Goal: Task Accomplishment & Management: Manage account settings

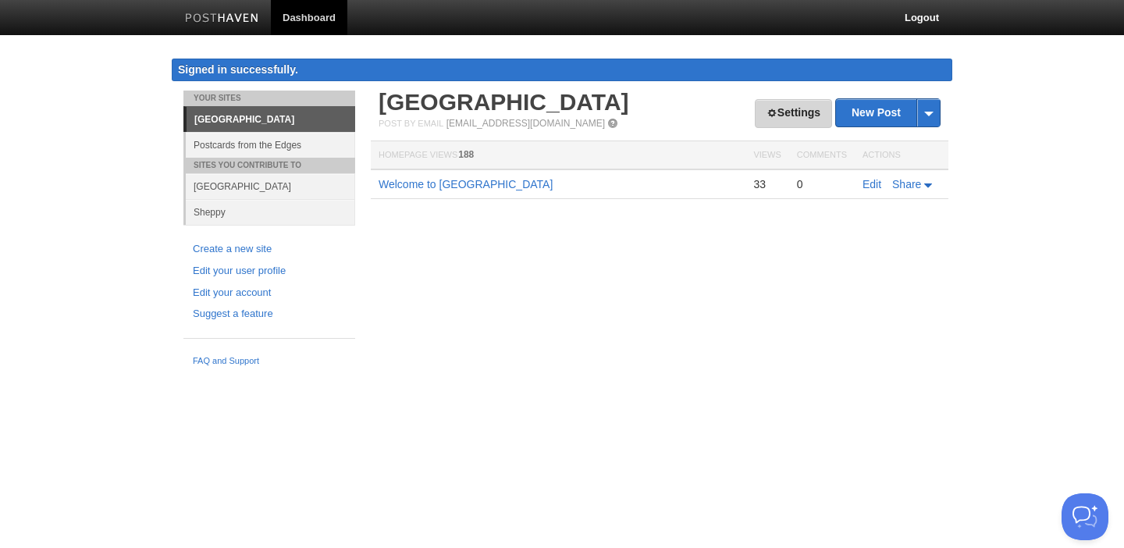
click at [797, 114] on link "Settings" at bounding box center [793, 113] width 77 height 29
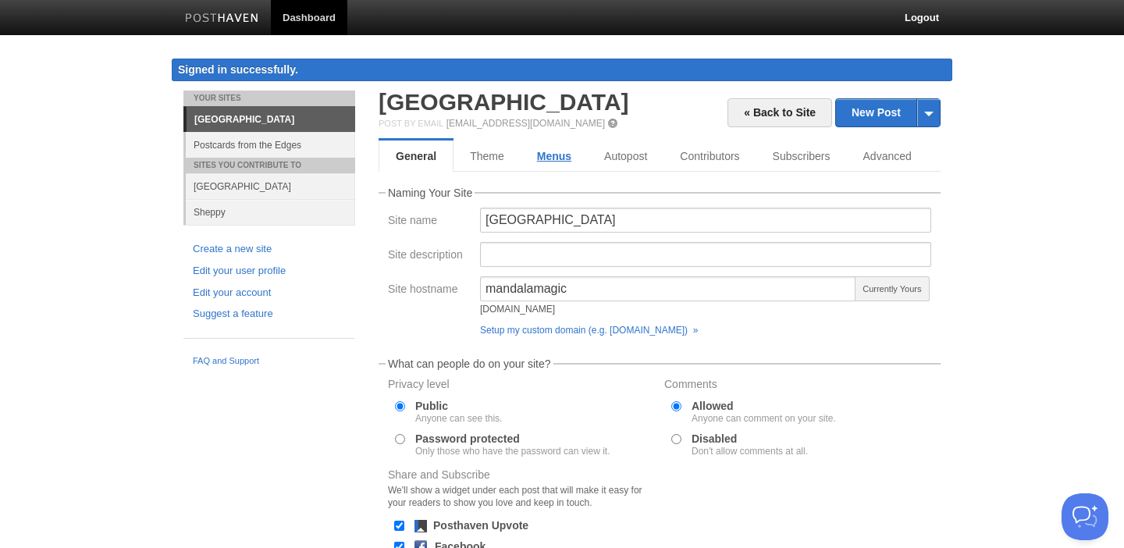
click at [553, 150] on link "Menus" at bounding box center [554, 156] width 67 height 31
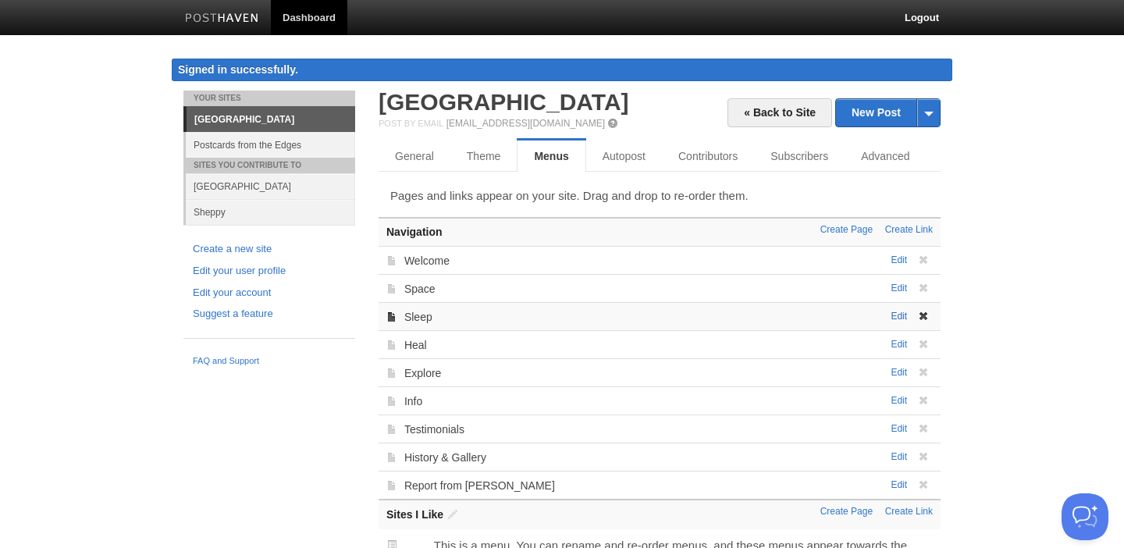
click at [898, 314] on link "Edit" at bounding box center [899, 316] width 16 height 11
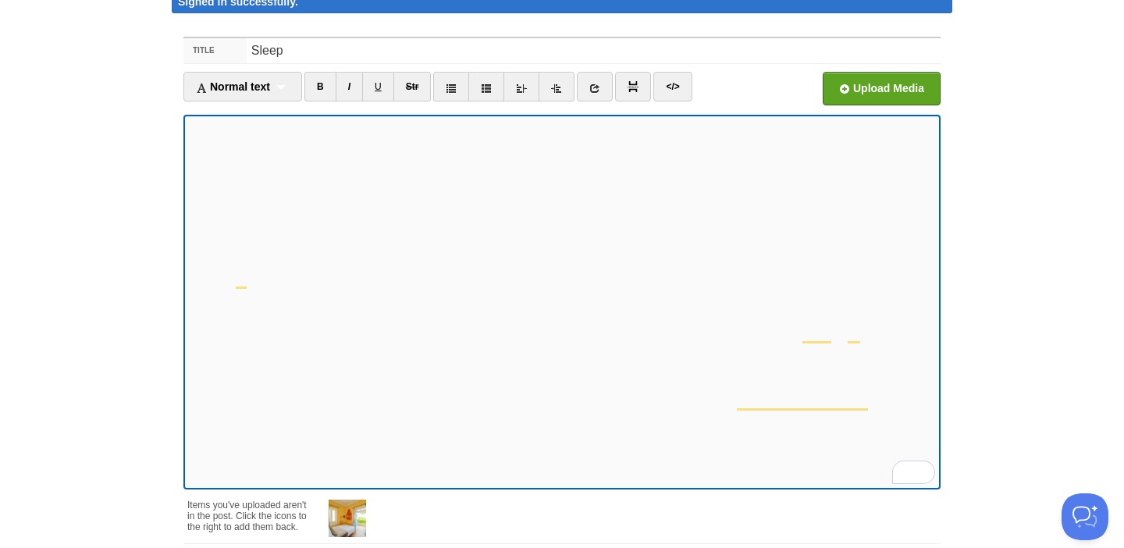
scroll to position [1358, 0]
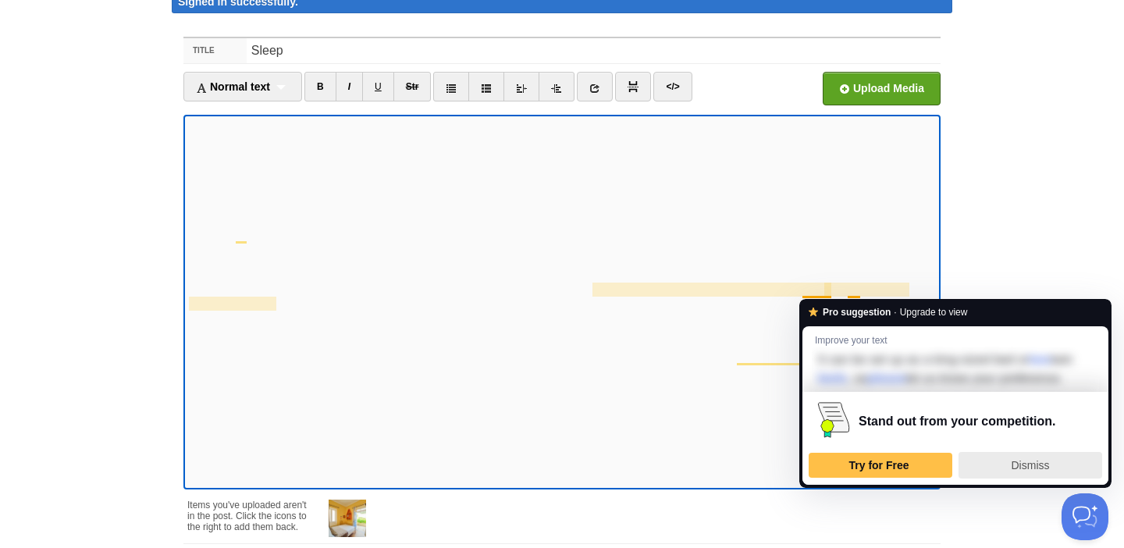
click at [1032, 471] on span "Dismiss" at bounding box center [1031, 465] width 38 height 12
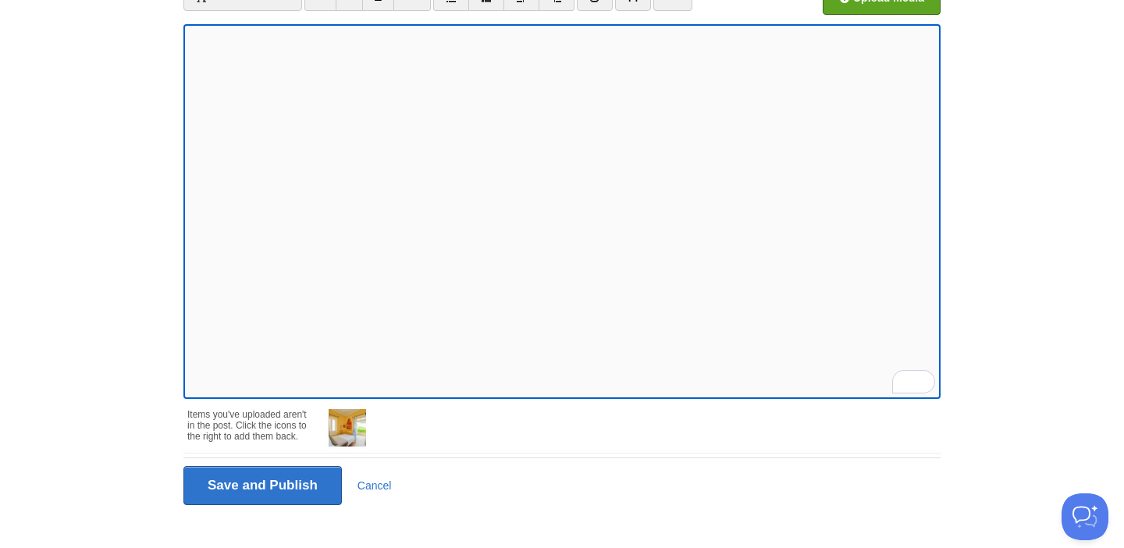
scroll to position [174, 0]
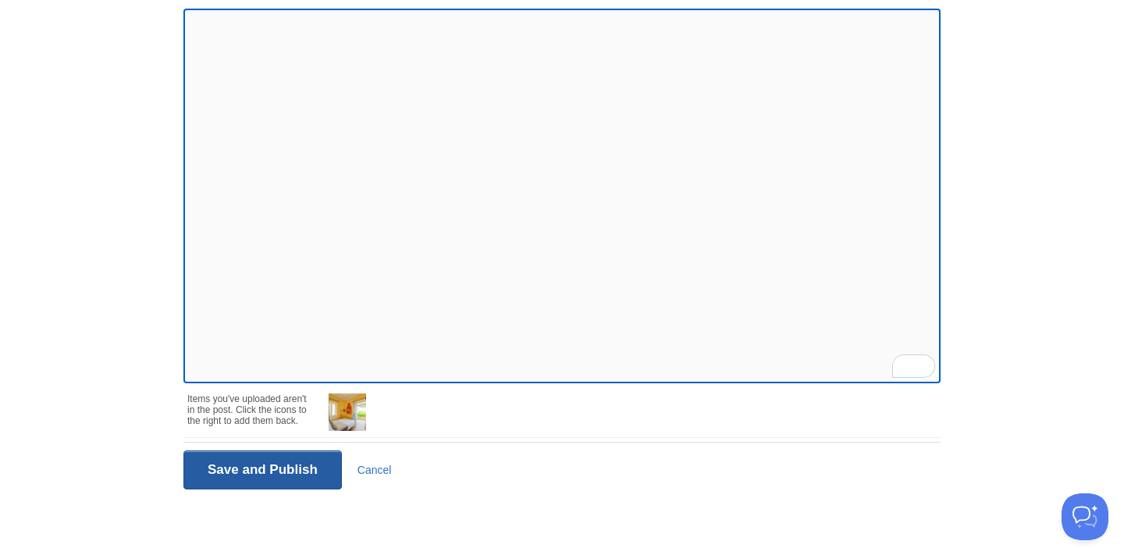
click at [297, 468] on input "Save and Publish" at bounding box center [262, 469] width 158 height 39
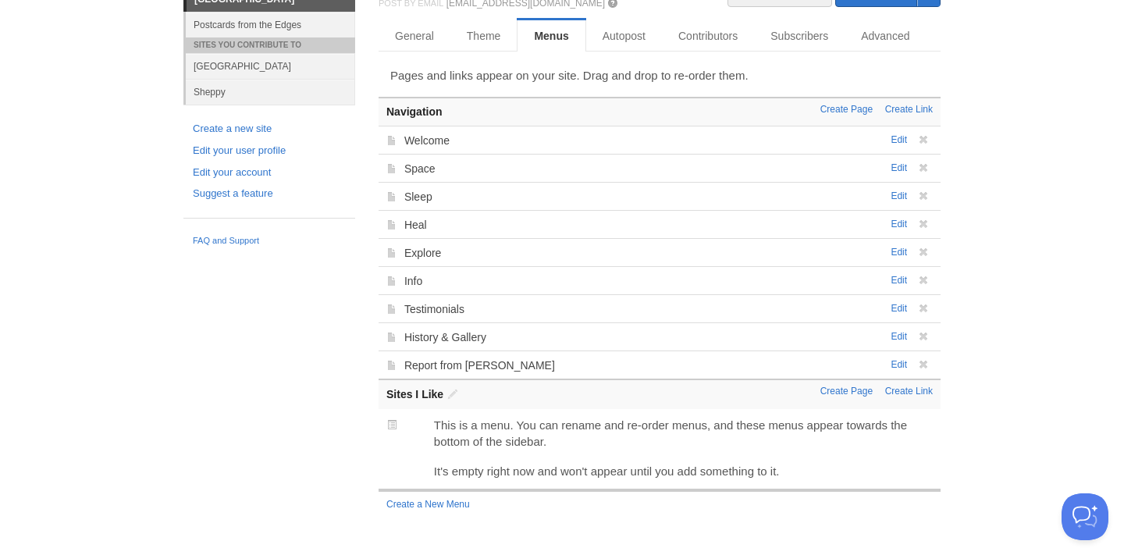
scroll to position [91, 0]
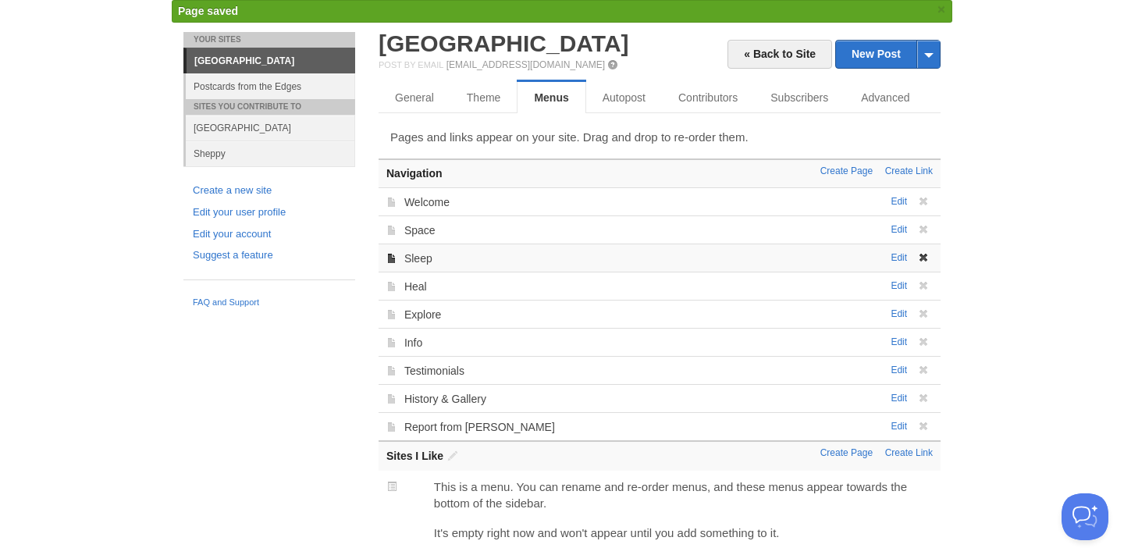
click at [615, 269] on div "Edit Sleep" at bounding box center [660, 258] width 562 height 28
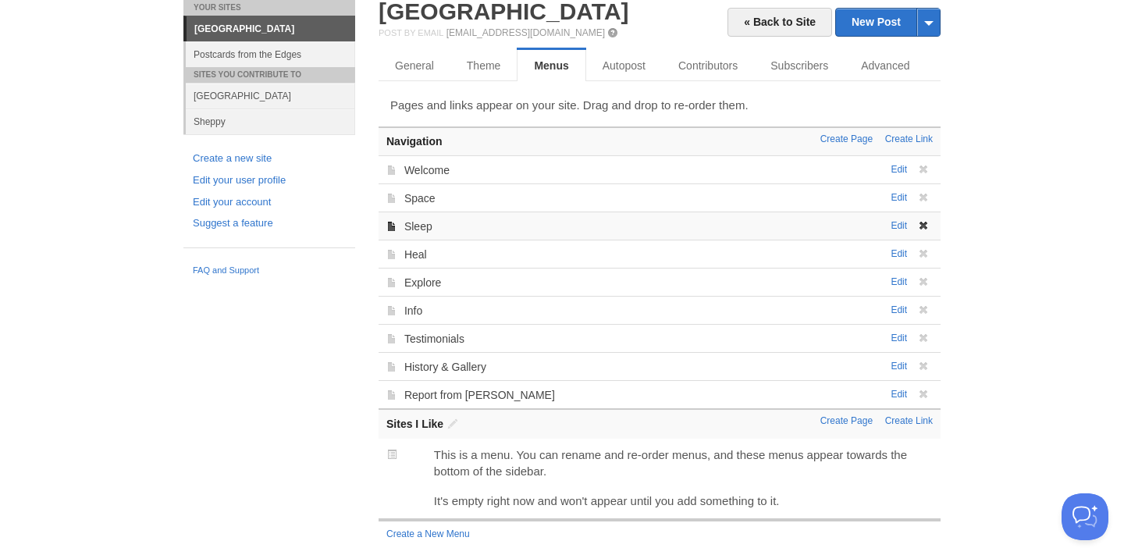
click at [443, 233] on div "Edit Sleep" at bounding box center [660, 226] width 562 height 28
